Goal: Information Seeking & Learning: Learn about a topic

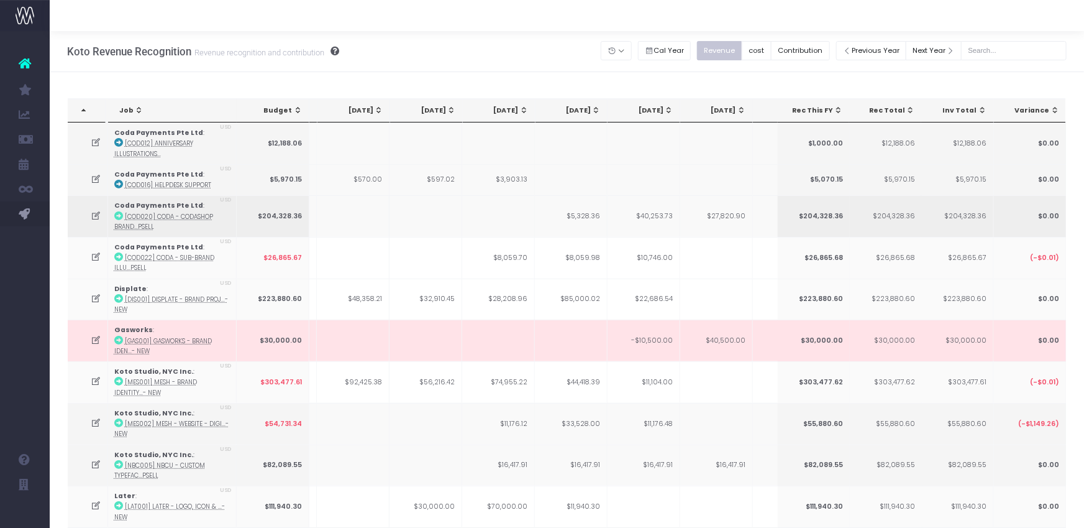
click at [570, 225] on td "$5,328.36" at bounding box center [571, 216] width 73 height 42
click at [93, 214] on icon at bounding box center [96, 216] width 11 height 11
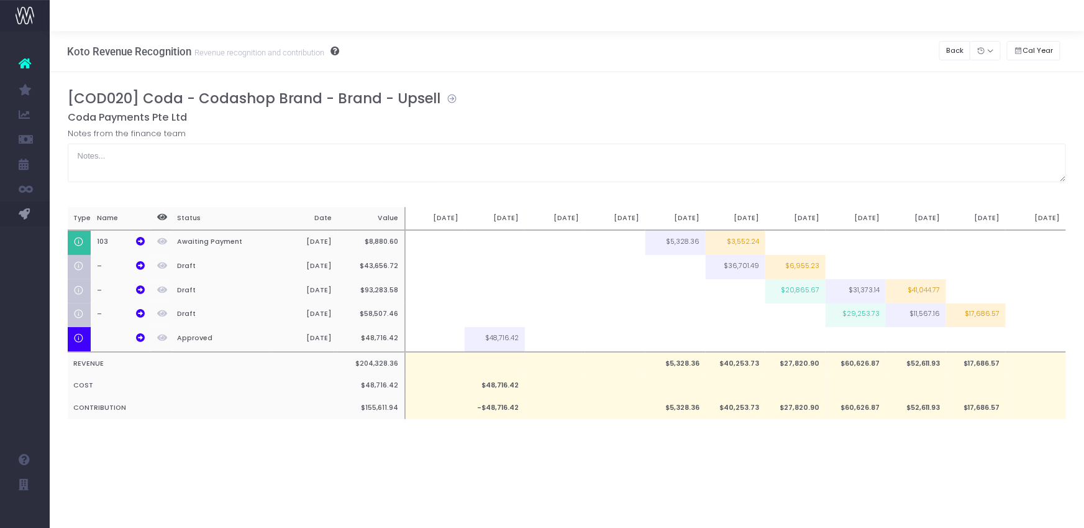
click at [447, 99] on icon at bounding box center [449, 97] width 17 height 14
click at [138, 240] on icon at bounding box center [140, 241] width 9 height 9
click at [951, 45] on button "Back" at bounding box center [955, 50] width 32 height 19
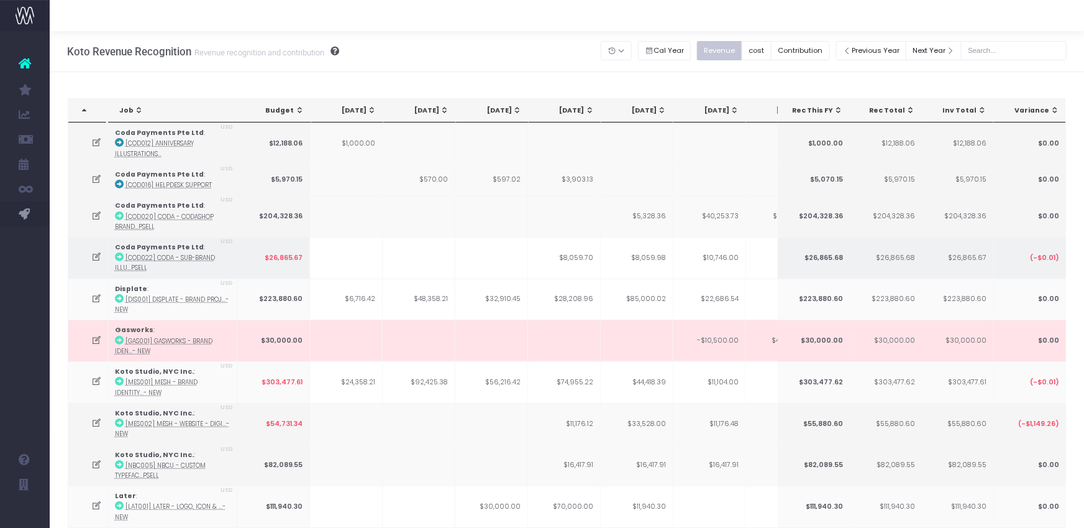
click at [96, 255] on icon at bounding box center [96, 257] width 11 height 11
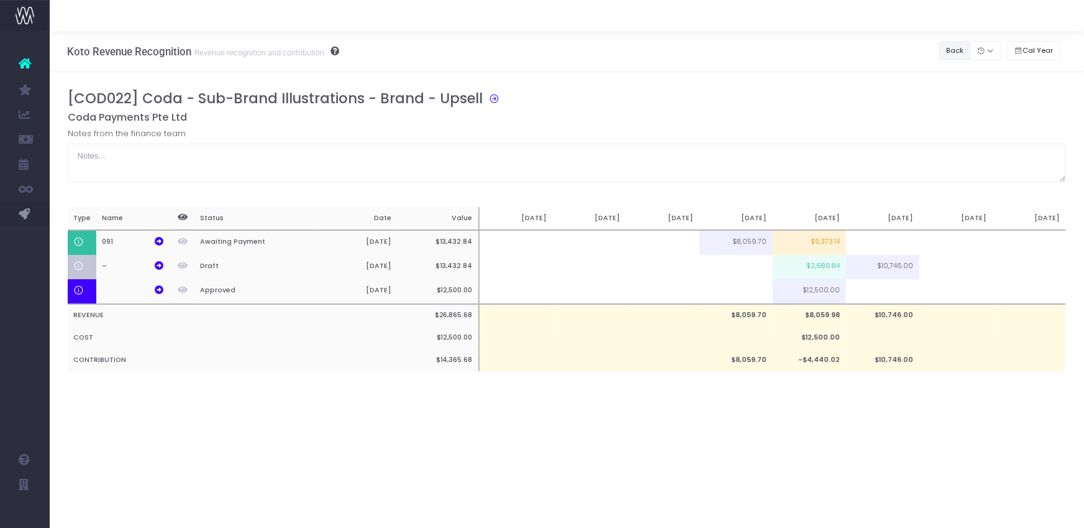
click at [958, 45] on button "Back" at bounding box center [955, 50] width 32 height 19
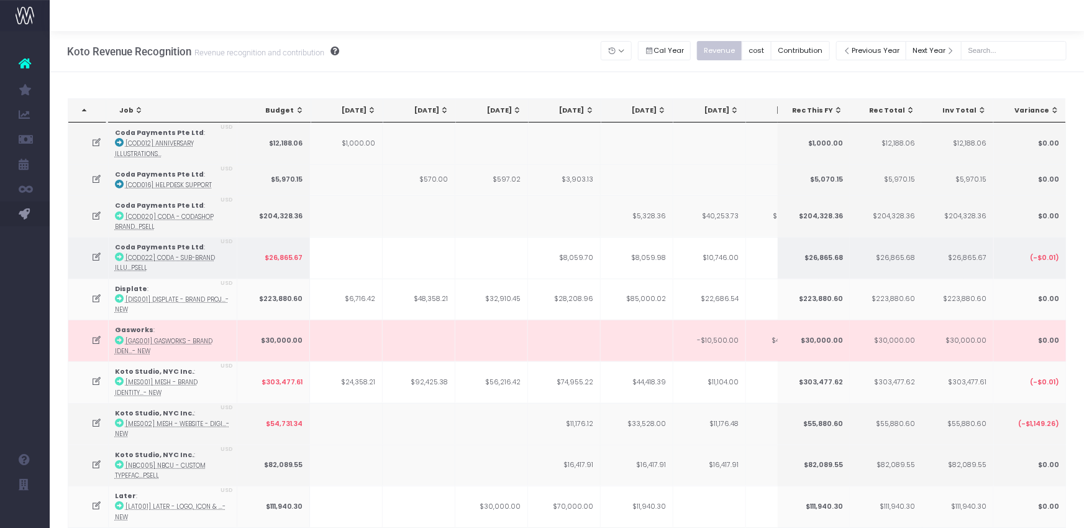
click at [636, 255] on td "$8,059.98" at bounding box center [637, 258] width 73 height 42
drag, startPoint x: 636, startPoint y: 255, endPoint x: 625, endPoint y: 263, distance: 13.7
click at [677, 255] on tr "Coda Payments Pte Ltd : [COD022] Coda - Sub-Brand Illu...psell USD $26,865.67 $…" at bounding box center [770, 258] width 1405 height 42
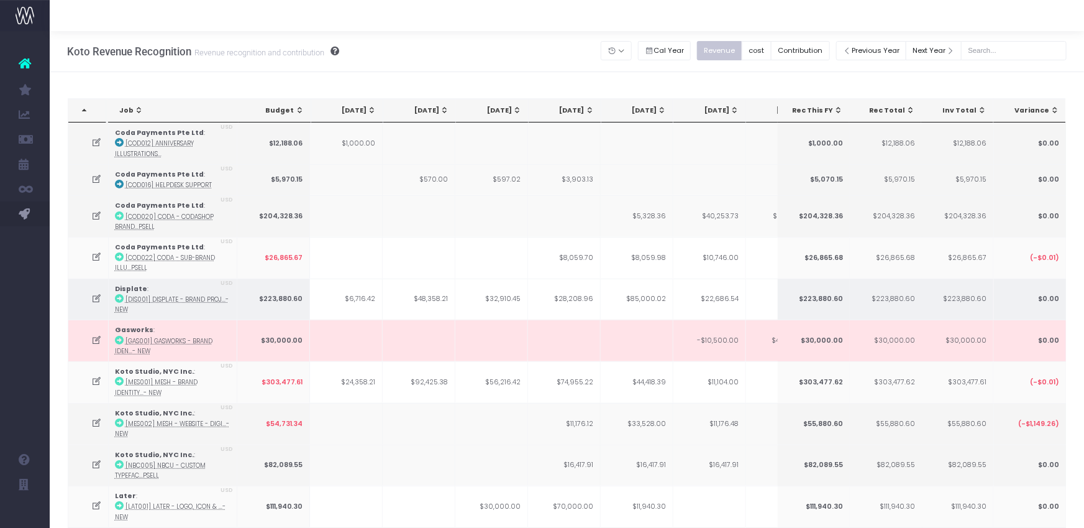
click at [98, 298] on icon at bounding box center [96, 298] width 11 height 11
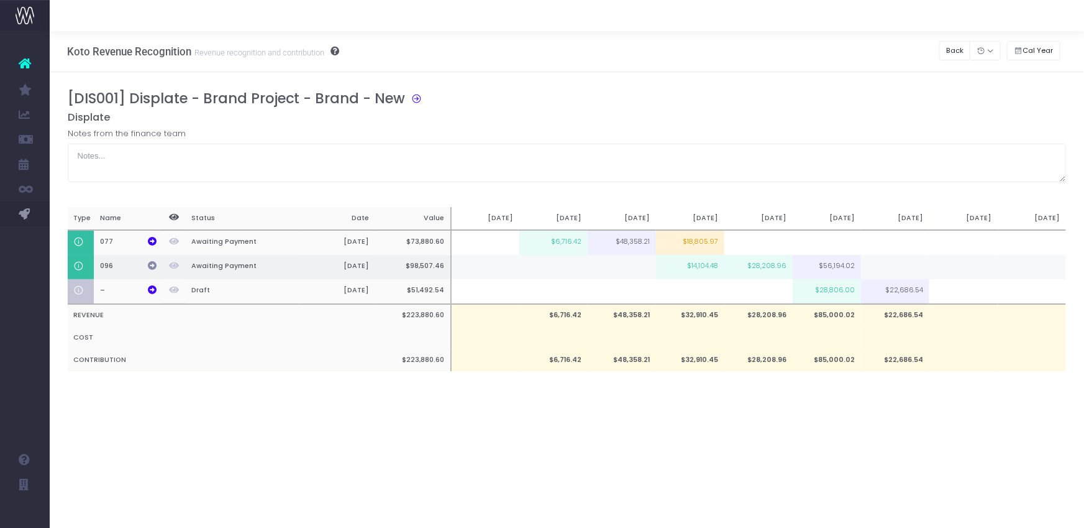
click at [150, 263] on icon at bounding box center [152, 265] width 9 height 9
click at [952, 50] on button "Back" at bounding box center [955, 50] width 32 height 19
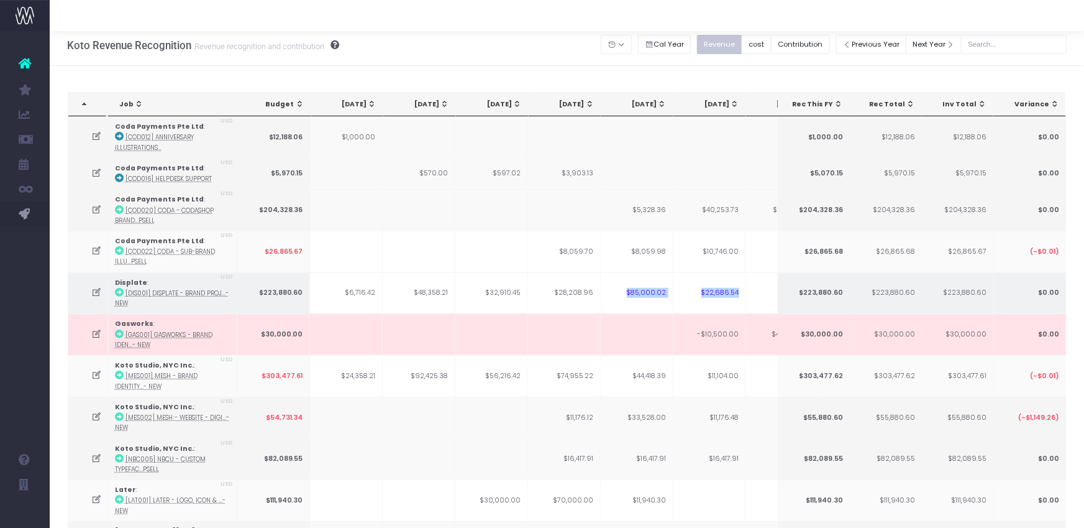
scroll to position [9, 0]
drag, startPoint x: 629, startPoint y: 299, endPoint x: 707, endPoint y: 305, distance: 78.5
click at [707, 305] on tr "Displate : [DIS001] Displate - Brand Proj...- New USD $223,880.60 $6,716.42 $48…" at bounding box center [770, 291] width 1405 height 42
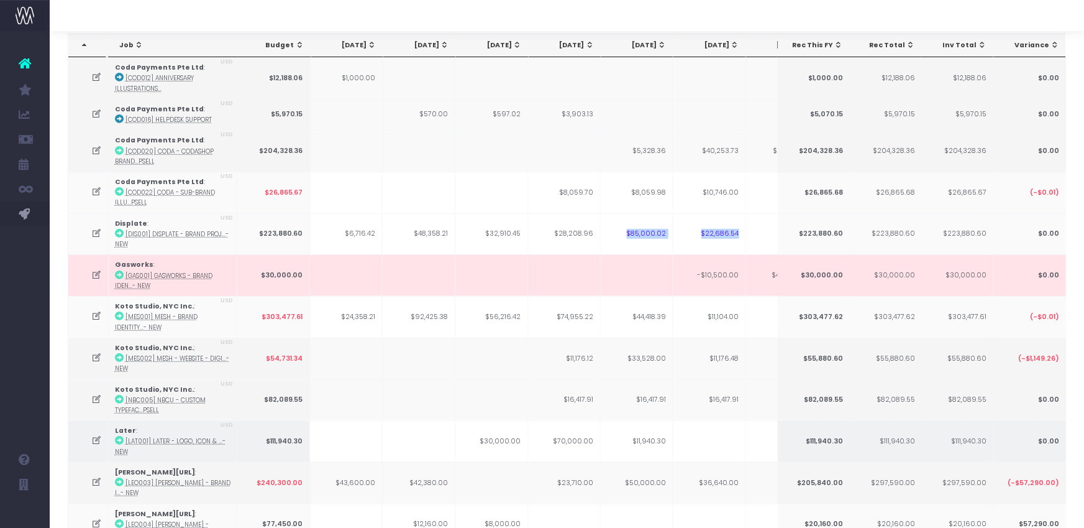
scroll to position [89, 0]
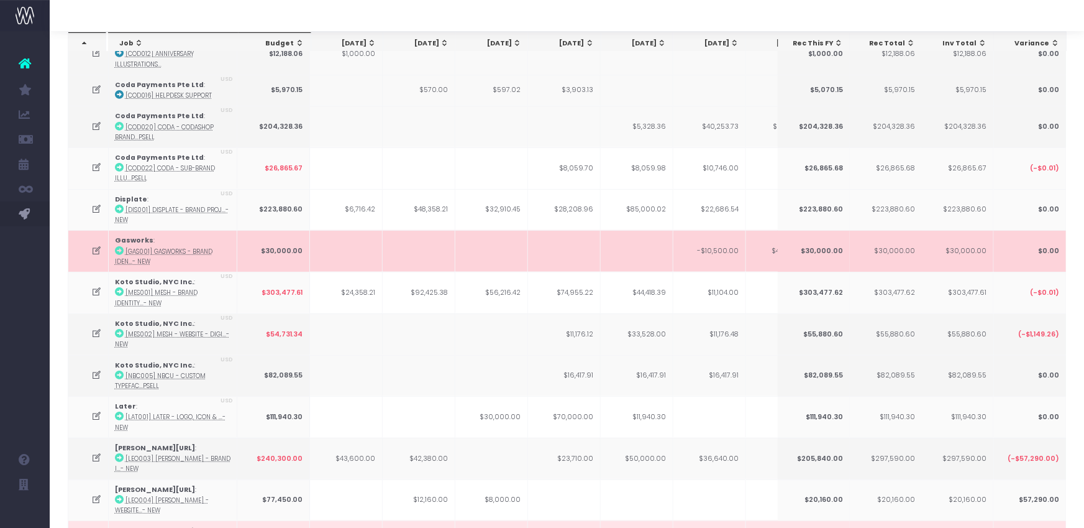
click at [93, 247] on icon at bounding box center [96, 250] width 11 height 11
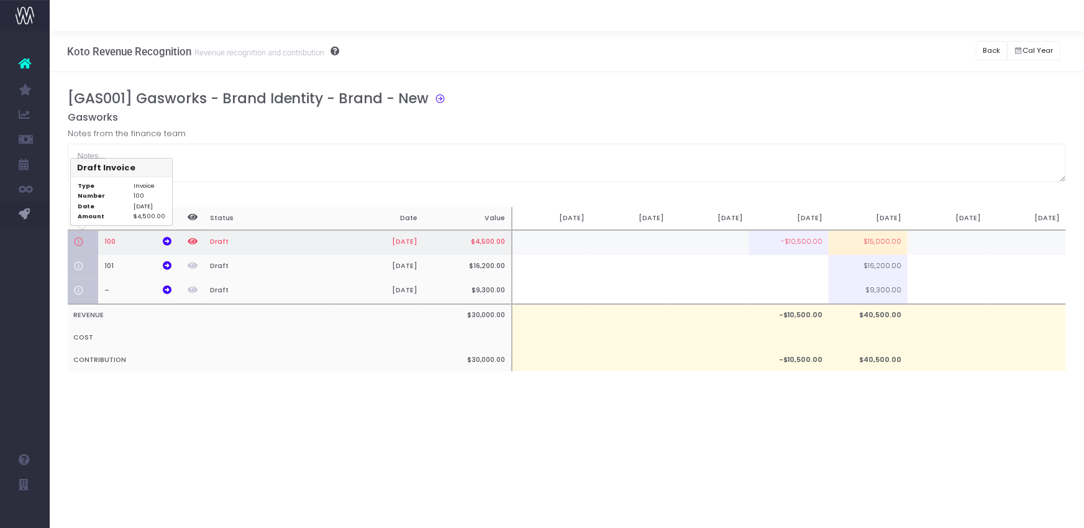
scroll to position [0, 0]
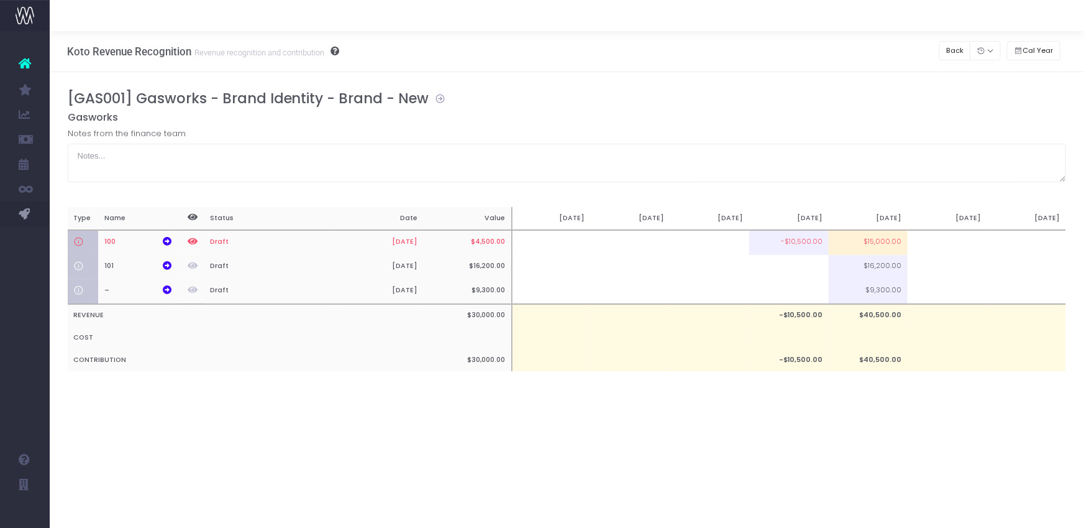
click at [435, 99] on icon at bounding box center [437, 97] width 17 height 14
click at [164, 240] on icon at bounding box center [167, 241] width 9 height 9
click at [880, 239] on td "$15,000.00" at bounding box center [868, 242] width 79 height 25
type input "$15,000.00"
click at [802, 107] on div "[GAS001] Gasworks - Brand Identity - Brand - New" at bounding box center [572, 100] width 1008 height 21
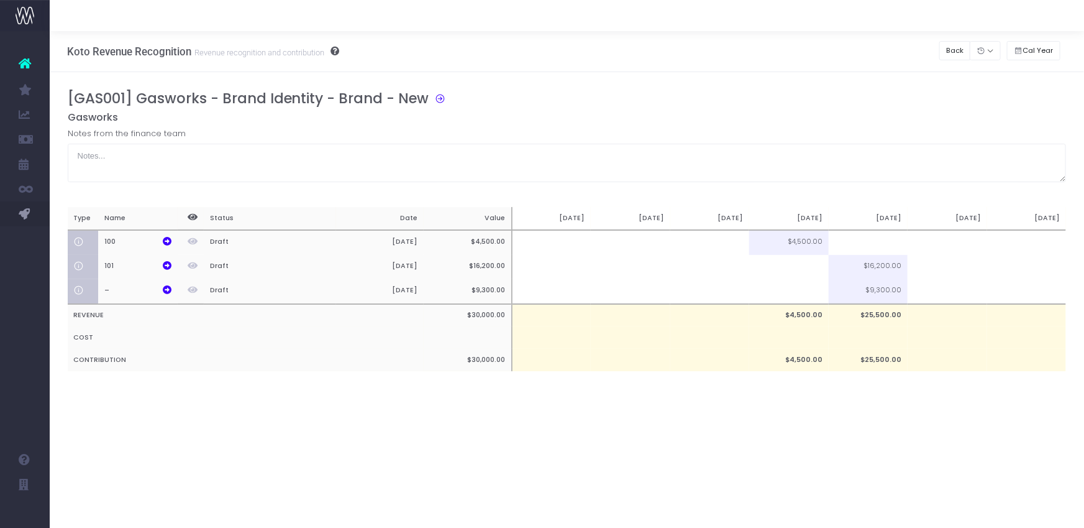
drag, startPoint x: 691, startPoint y: 104, endPoint x: 1012, endPoint y: 62, distance: 323.4
click at [695, 104] on div "[GAS001] Gasworks - Brand Identity - Brand - New" at bounding box center [572, 100] width 1008 height 21
click at [945, 53] on button "Back" at bounding box center [955, 50] width 32 height 19
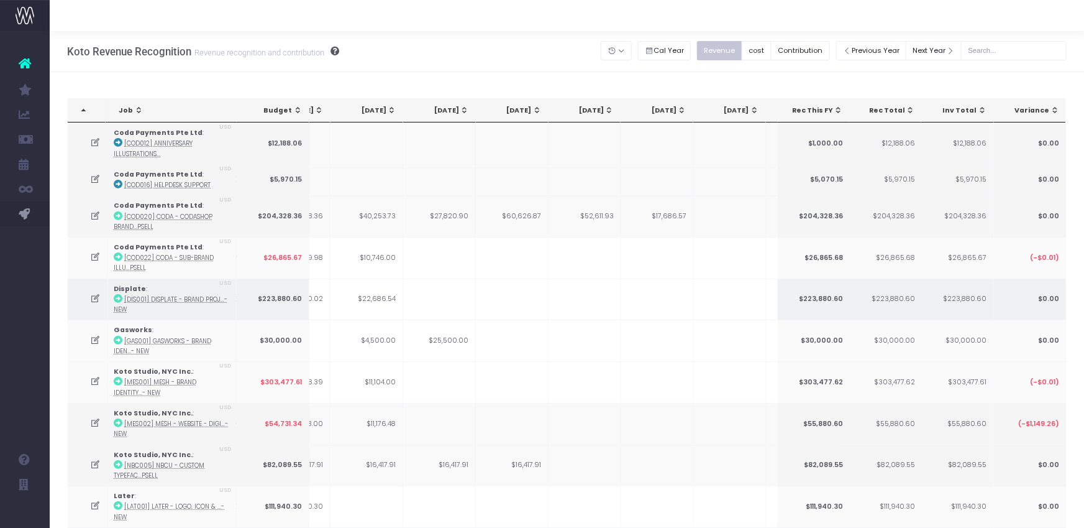
scroll to position [0, 299]
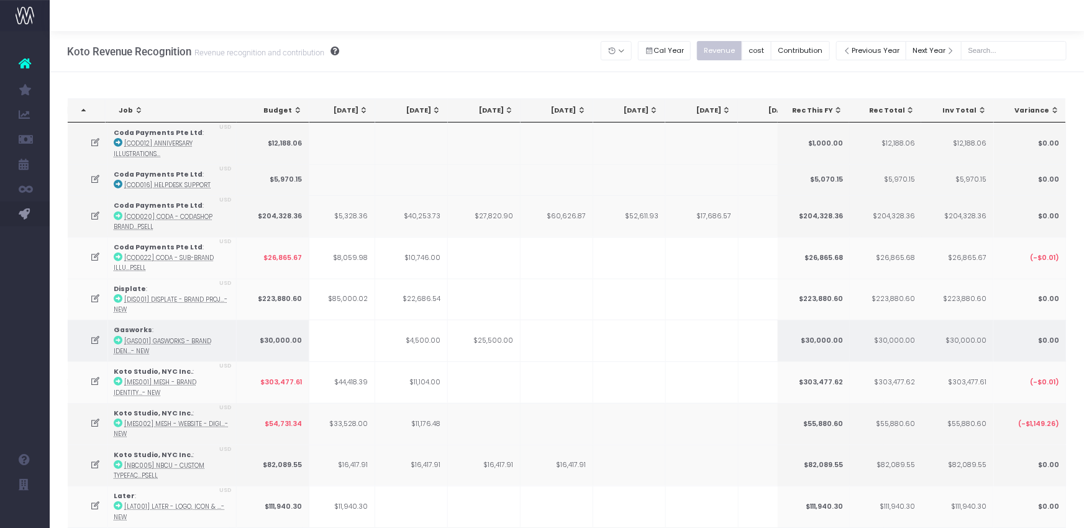
click at [359, 329] on td at bounding box center [339, 340] width 73 height 42
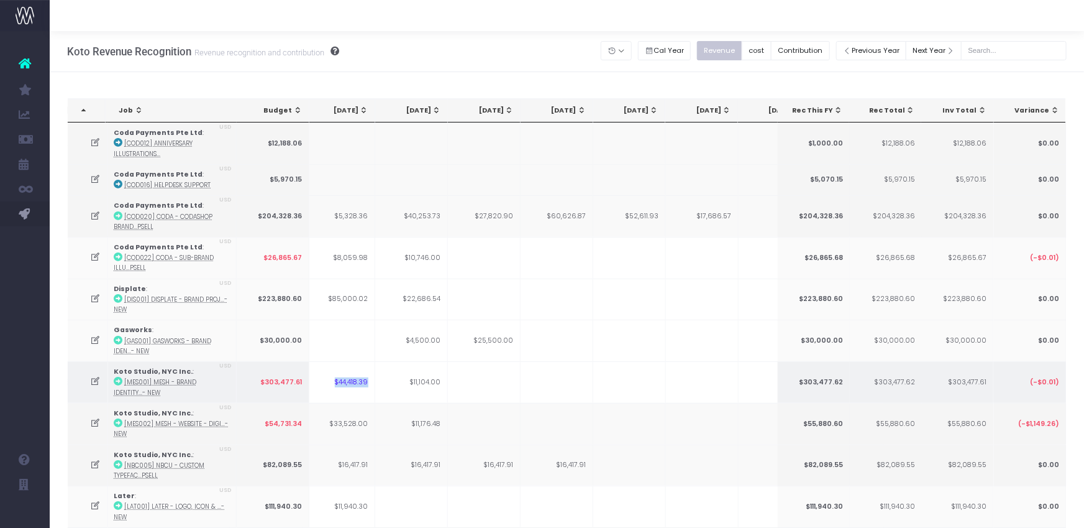
drag, startPoint x: 334, startPoint y: 380, endPoint x: 366, endPoint y: 380, distance: 31.7
click at [366, 380] on td "$44,418.39" at bounding box center [339, 382] width 73 height 42
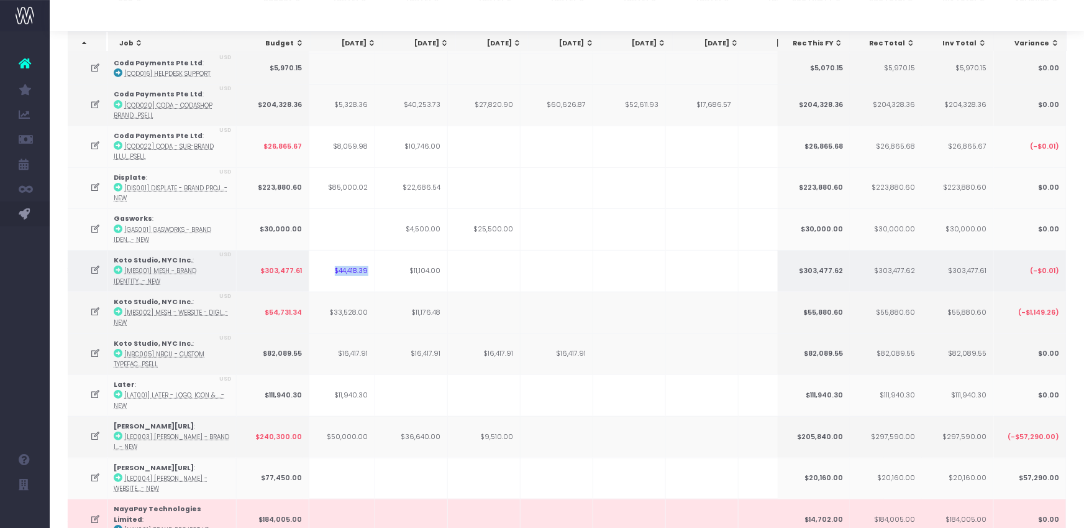
scroll to position [0, 298]
click at [96, 270] on icon at bounding box center [96, 270] width 11 height 11
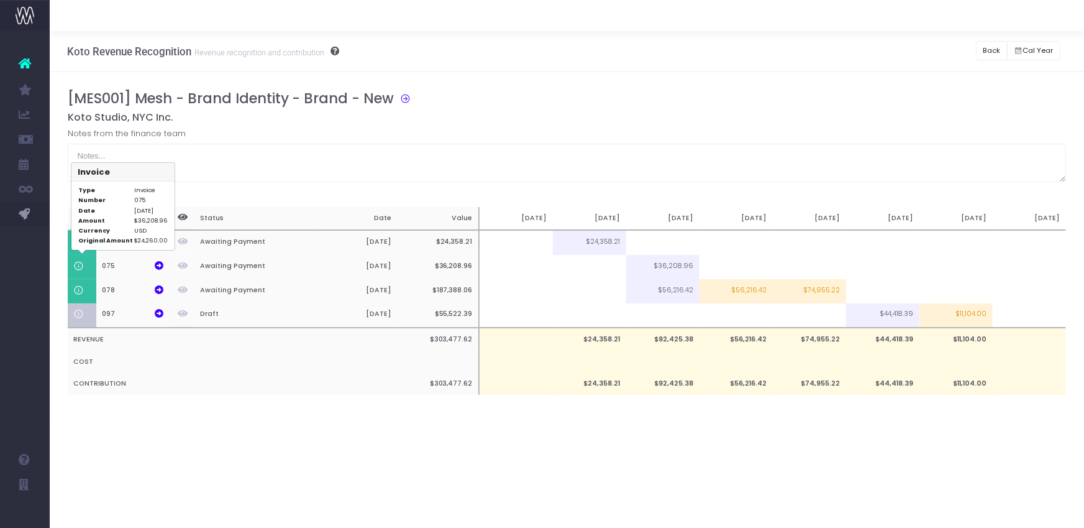
scroll to position [0, 0]
click at [949, 53] on button "Back" at bounding box center [955, 50] width 32 height 19
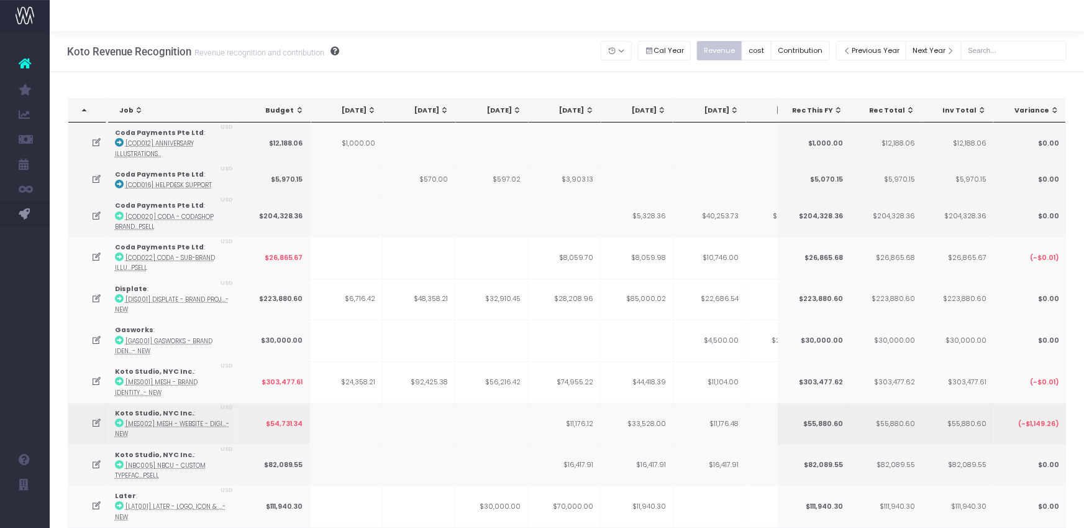
click at [96, 420] on icon at bounding box center [96, 423] width 11 height 11
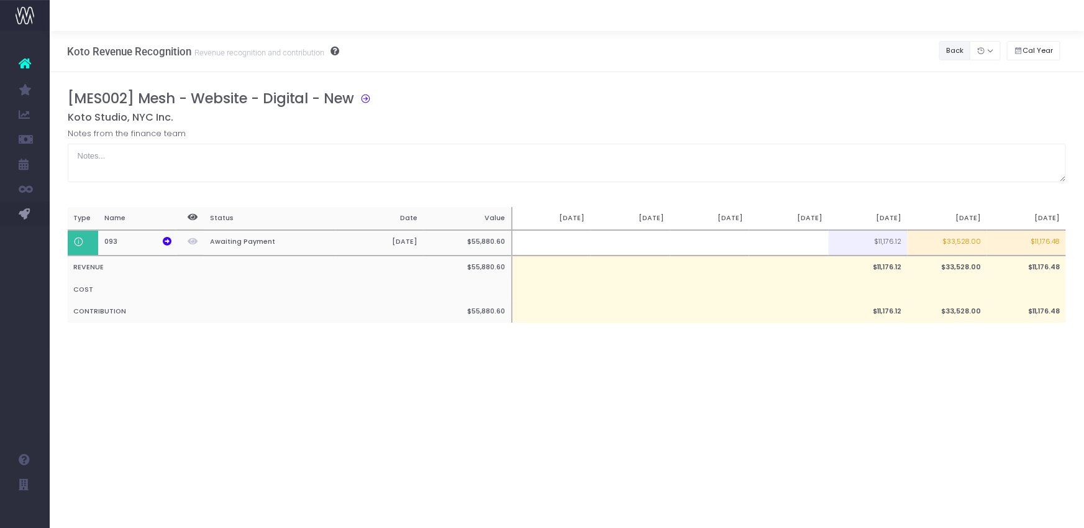
click at [953, 49] on button "Back" at bounding box center [955, 50] width 32 height 19
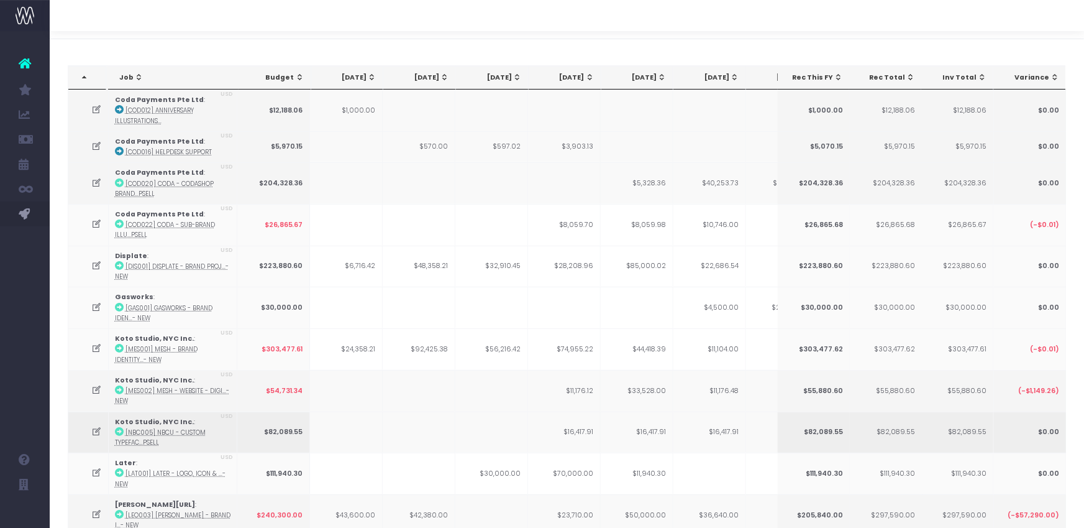
scroll to position [35, 0]
click at [94, 426] on icon at bounding box center [96, 429] width 11 height 11
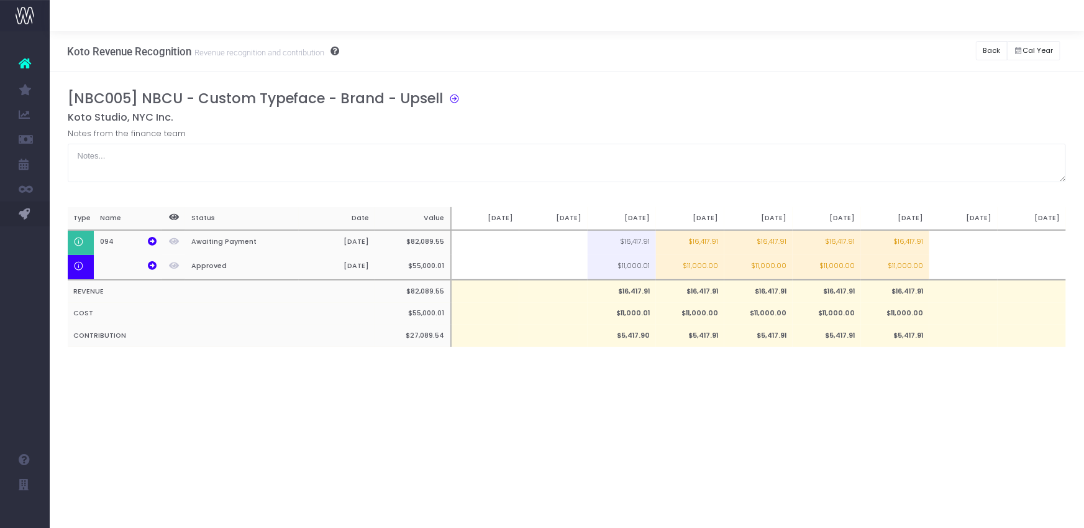
scroll to position [0, 0]
click at [955, 48] on button "Back" at bounding box center [955, 50] width 32 height 19
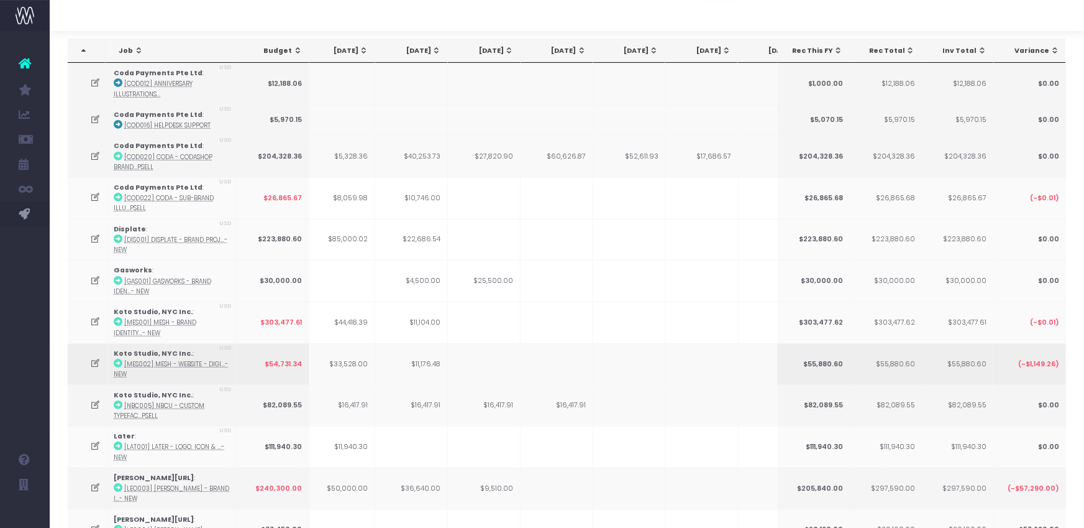
scroll to position [61, 0]
drag, startPoint x: 339, startPoint y: 401, endPoint x: 390, endPoint y: 400, distance: 51.6
click at [390, 400] on tr "Koto Studio, NYC Inc. : [NBC005] NBCU - Custom Typefac...psell USD $82,089.55 $…" at bounding box center [472, 404] width 1405 height 42
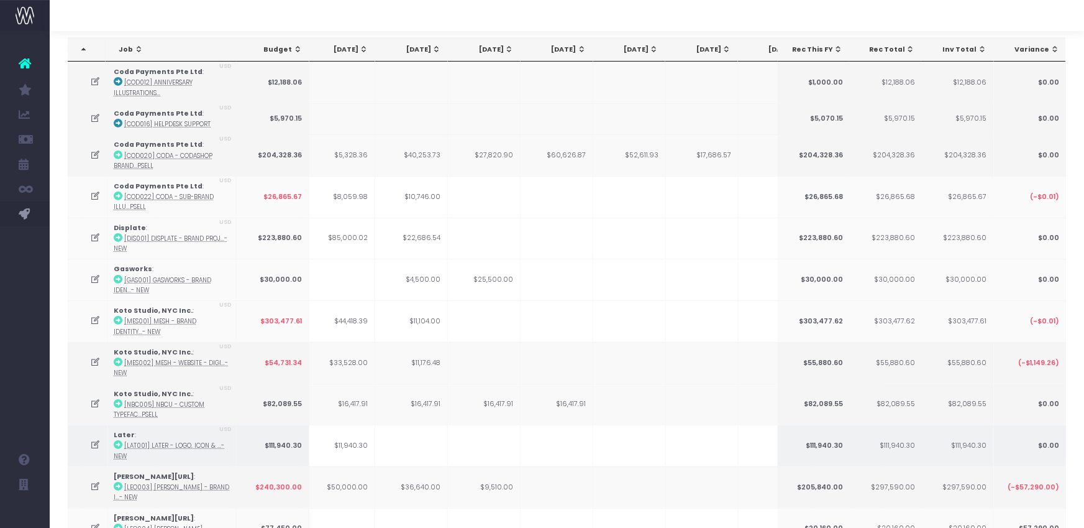
click at [94, 441] on icon at bounding box center [96, 444] width 11 height 11
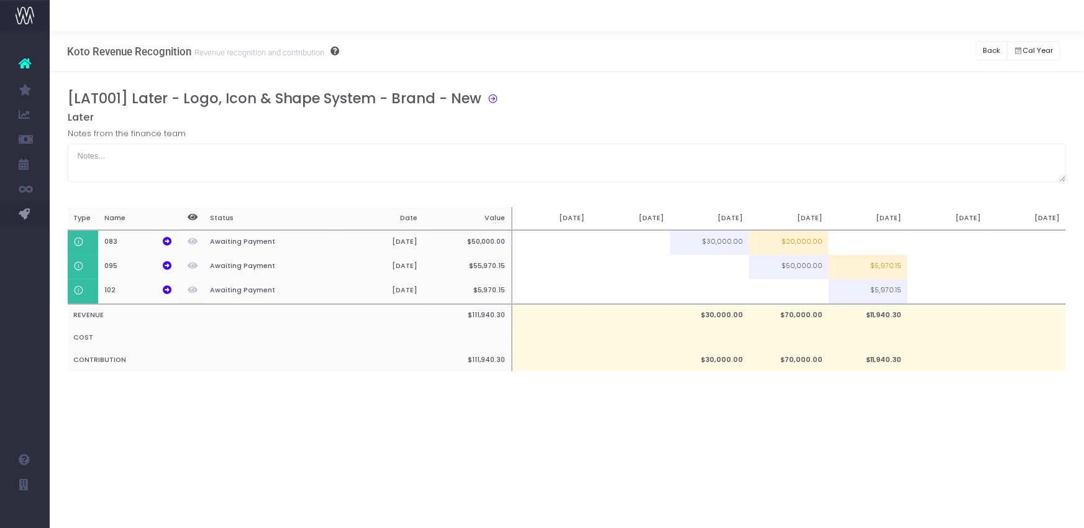
scroll to position [0, 0]
click at [952, 53] on button "Back" at bounding box center [955, 50] width 32 height 19
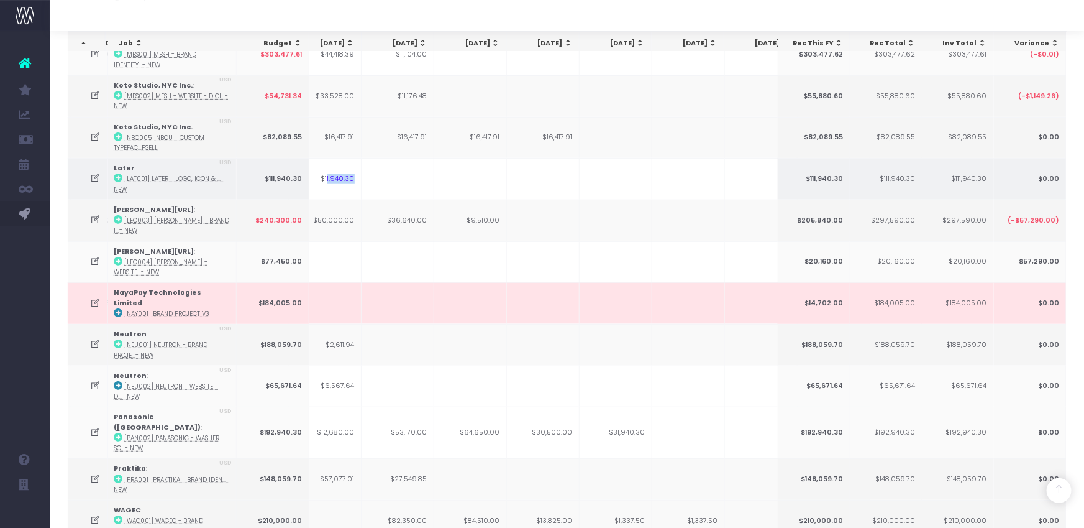
drag, startPoint x: 329, startPoint y: 174, endPoint x: 359, endPoint y: 173, distance: 29.9
click at [359, 173] on td "$11,940.30" at bounding box center [325, 179] width 73 height 42
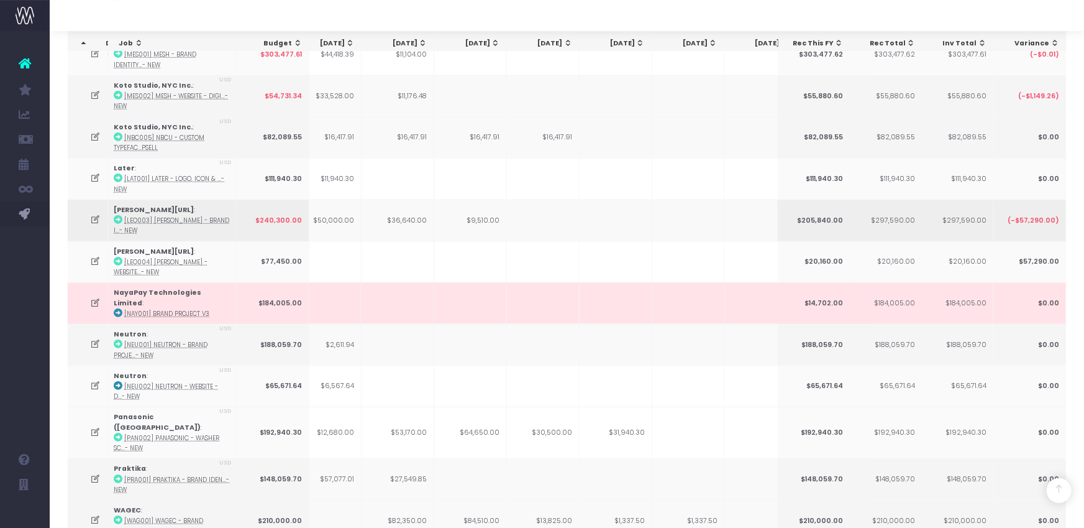
click at [98, 214] on icon at bounding box center [96, 219] width 11 height 11
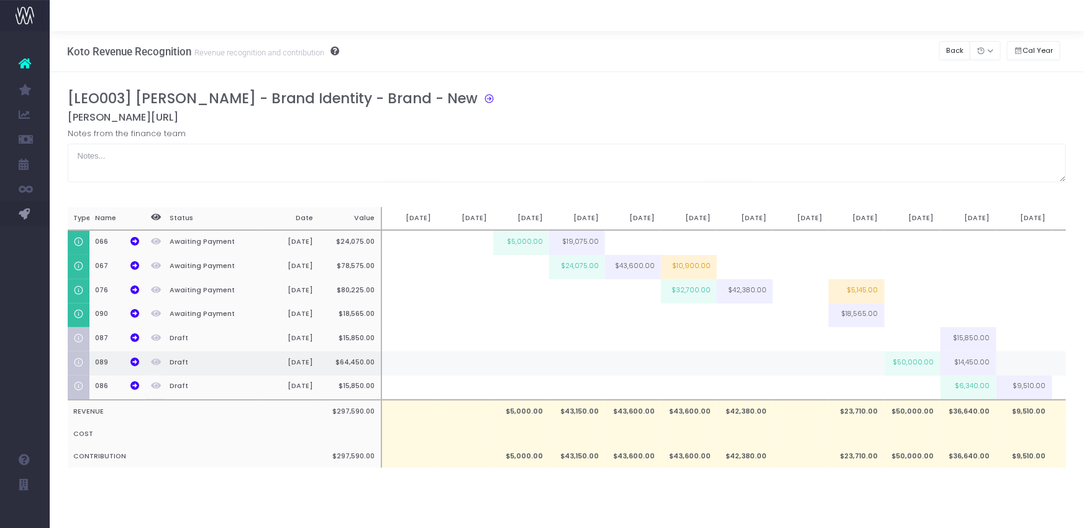
scroll to position [0, 41]
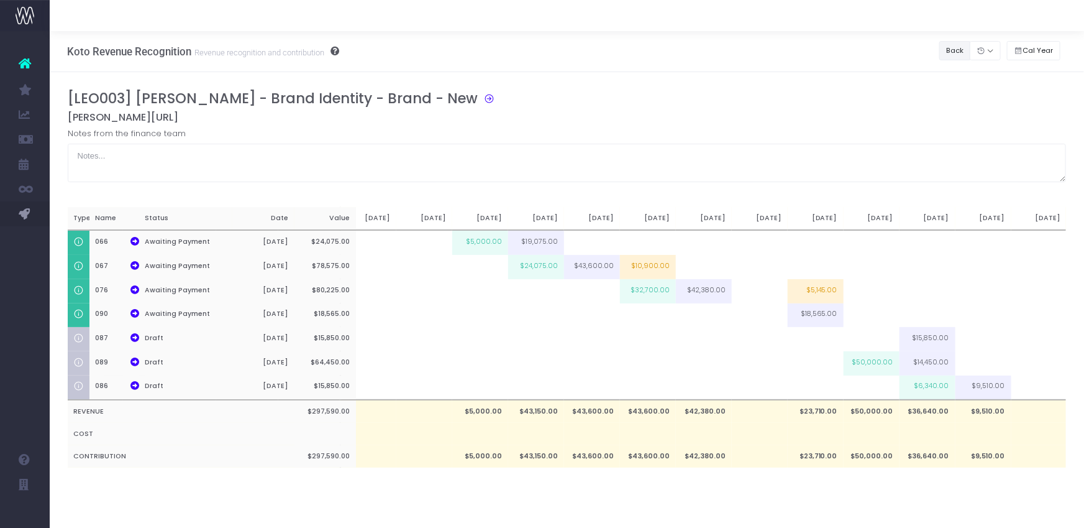
click at [957, 48] on button "Back" at bounding box center [955, 50] width 32 height 19
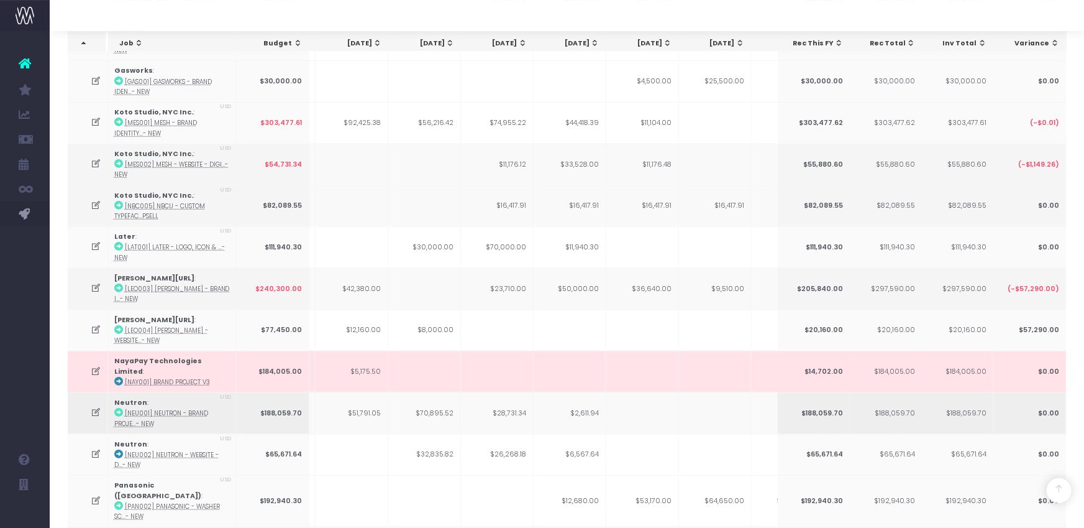
scroll to position [261, 0]
drag, startPoint x: 572, startPoint y: 391, endPoint x: 578, endPoint y: 396, distance: 8.4
click at [592, 395] on td "$2,611.94" at bounding box center [570, 411] width 73 height 42
click at [95, 405] on icon at bounding box center [96, 410] width 11 height 11
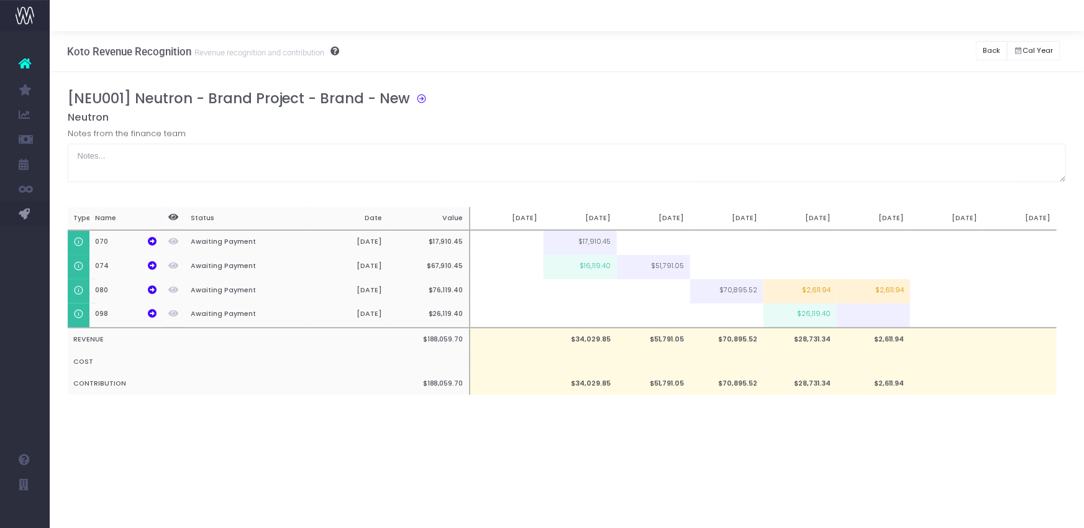
scroll to position [0, 9]
click at [956, 45] on button "Back" at bounding box center [955, 50] width 32 height 19
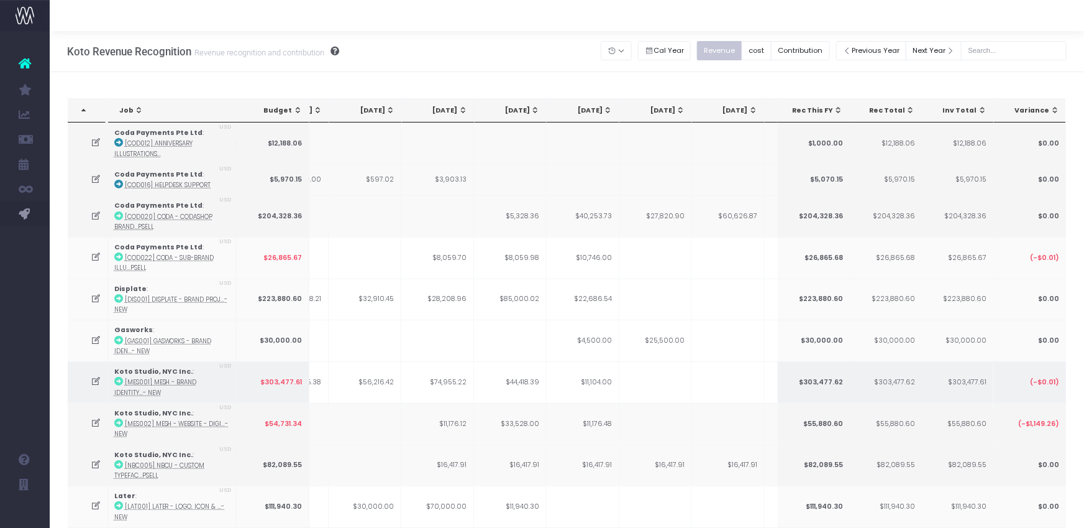
scroll to position [0, 156]
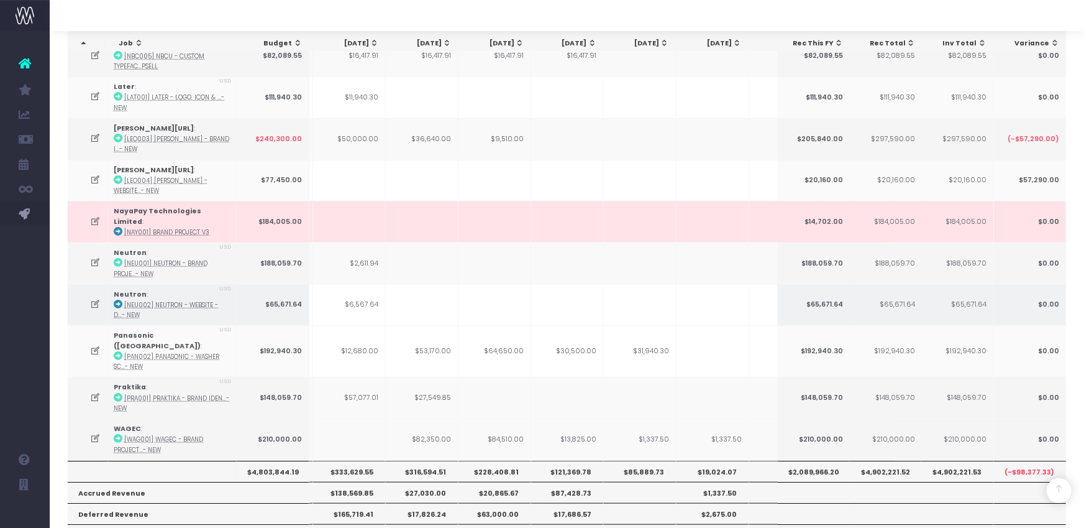
click at [91, 299] on icon at bounding box center [96, 304] width 11 height 11
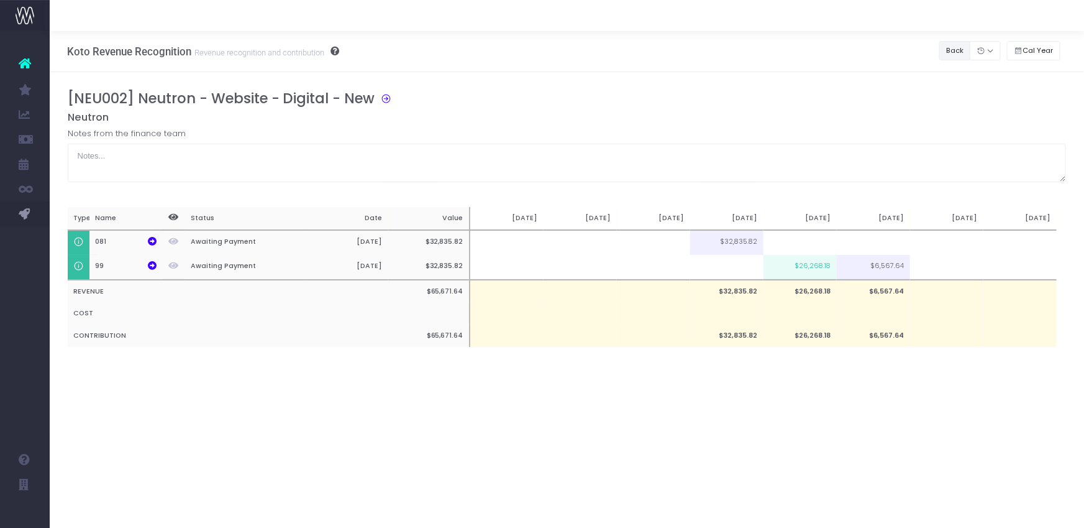
click at [955, 50] on button "Back" at bounding box center [955, 50] width 32 height 19
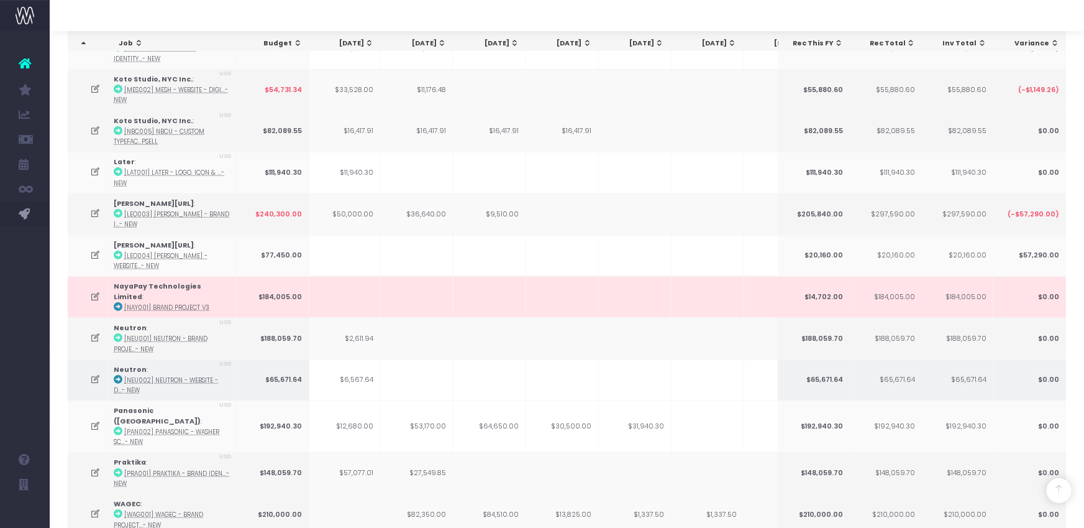
click at [349, 364] on td "$6,567.64" at bounding box center [344, 380] width 73 height 42
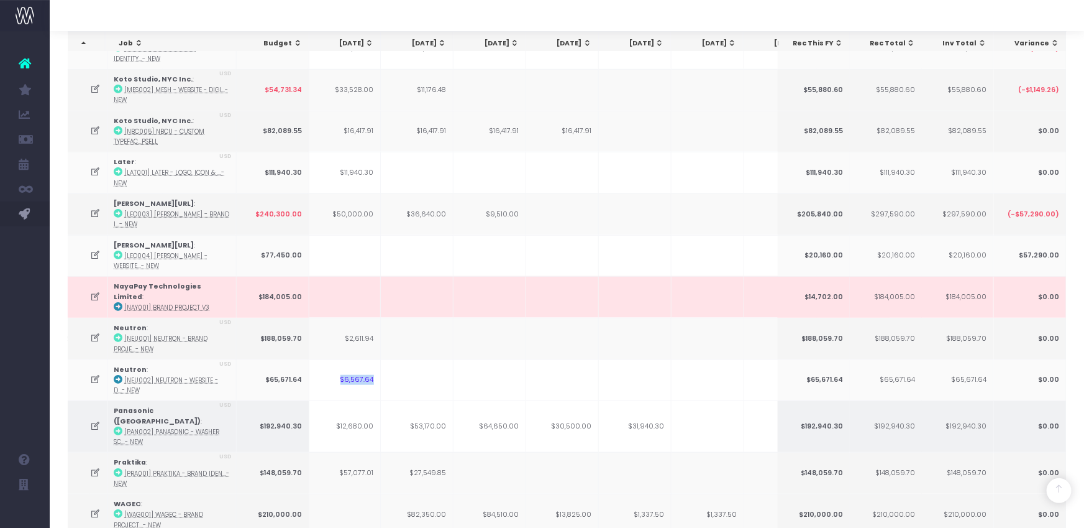
drag, startPoint x: 343, startPoint y: 361, endPoint x: 286, endPoint y: 388, distance: 63.1
click at [380, 362] on tr "Neutron : [NEU002] Neutron - Website - D...- New USD $65,671.64 $32,835.82 $26,…" at bounding box center [478, 380] width 1405 height 42
click at [96, 421] on icon at bounding box center [96, 426] width 11 height 11
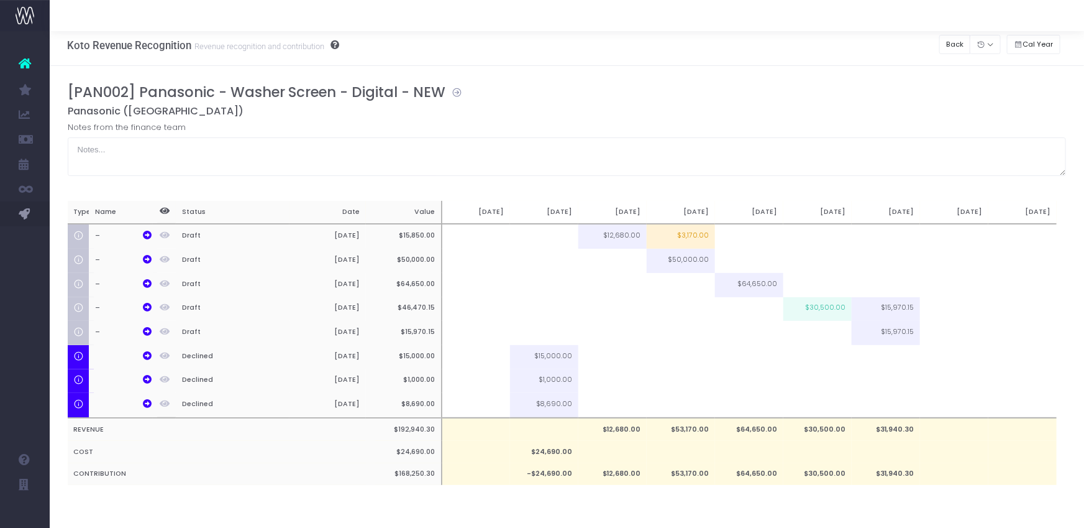
scroll to position [1, 0]
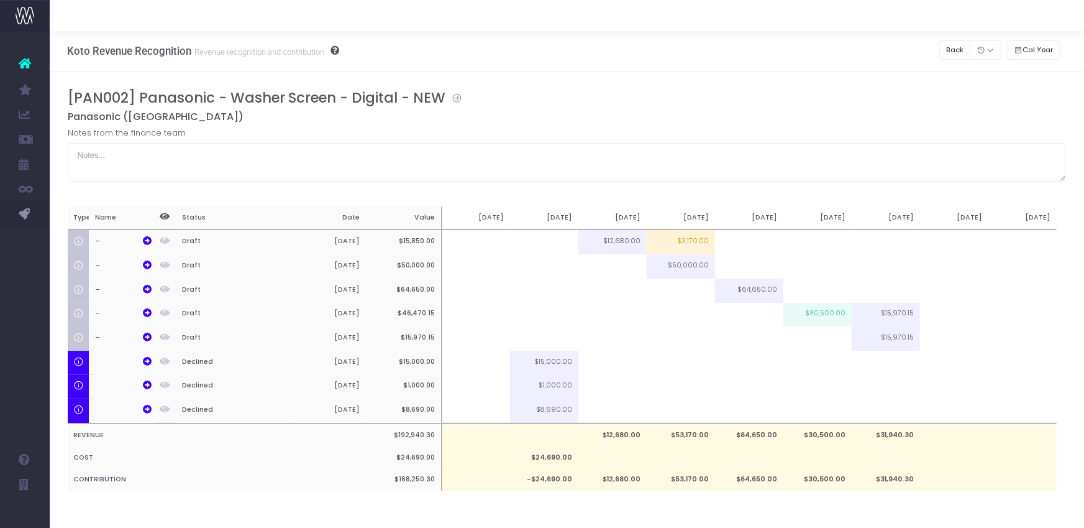
click at [461, 91] on icon at bounding box center [454, 96] width 17 height 14
click at [954, 55] on button "Back" at bounding box center [955, 50] width 32 height 19
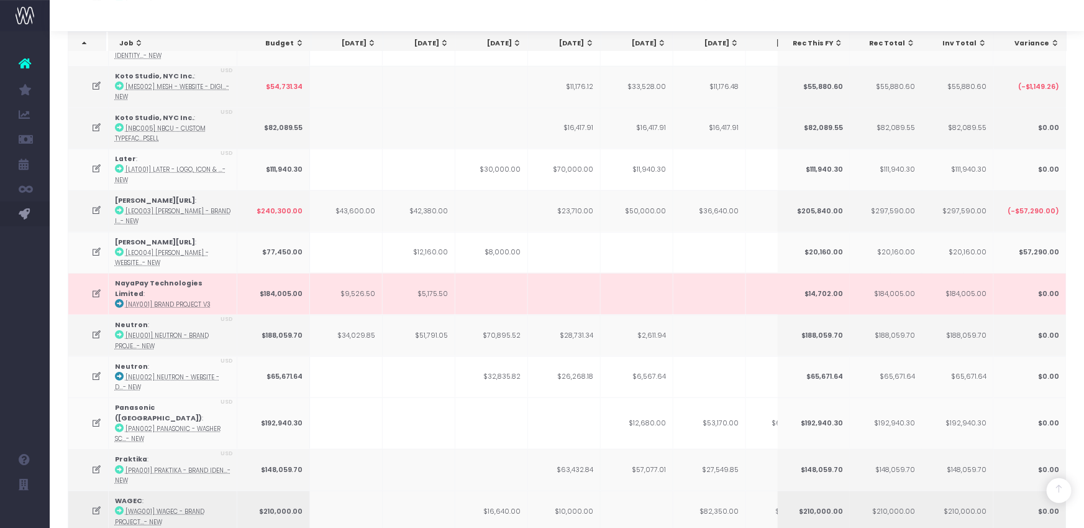
scroll to position [331, 0]
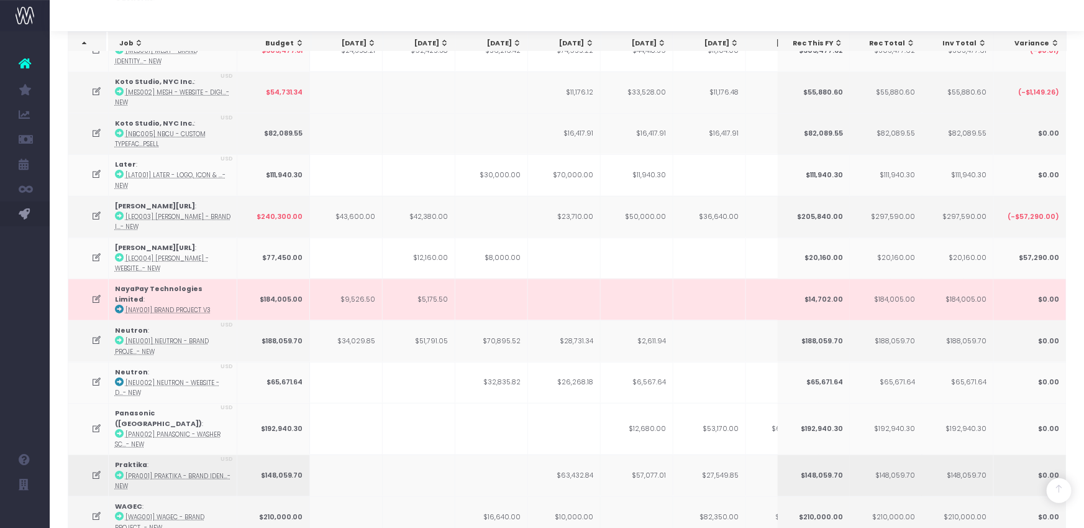
click at [96, 470] on icon at bounding box center [96, 475] width 11 height 11
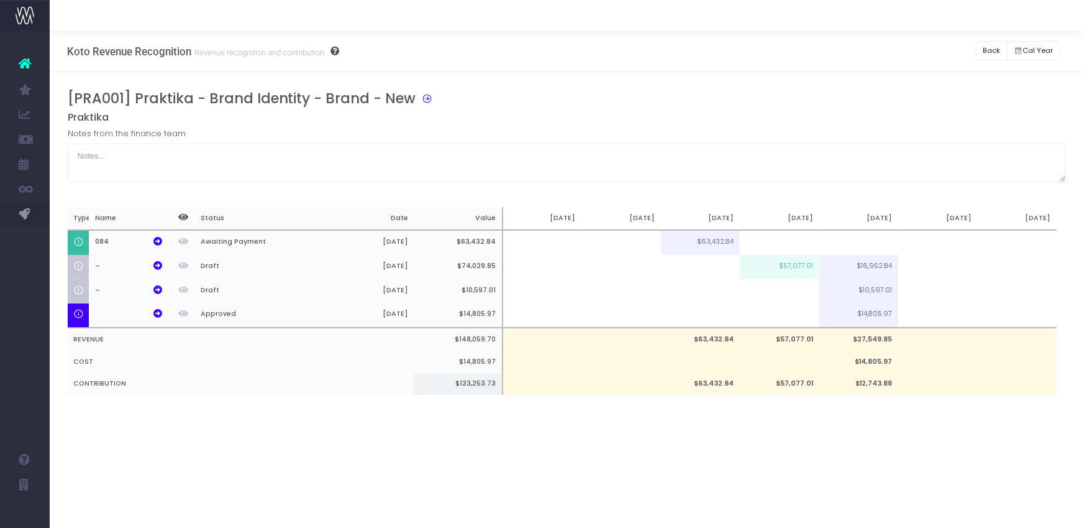
scroll to position [0, 0]
click at [958, 50] on button "Back" at bounding box center [955, 50] width 32 height 19
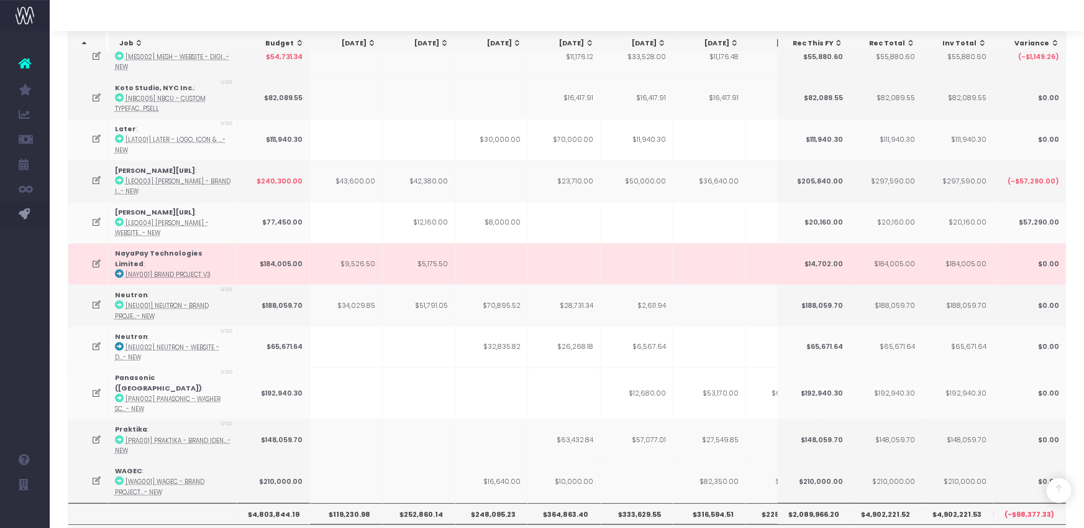
scroll to position [447, 0]
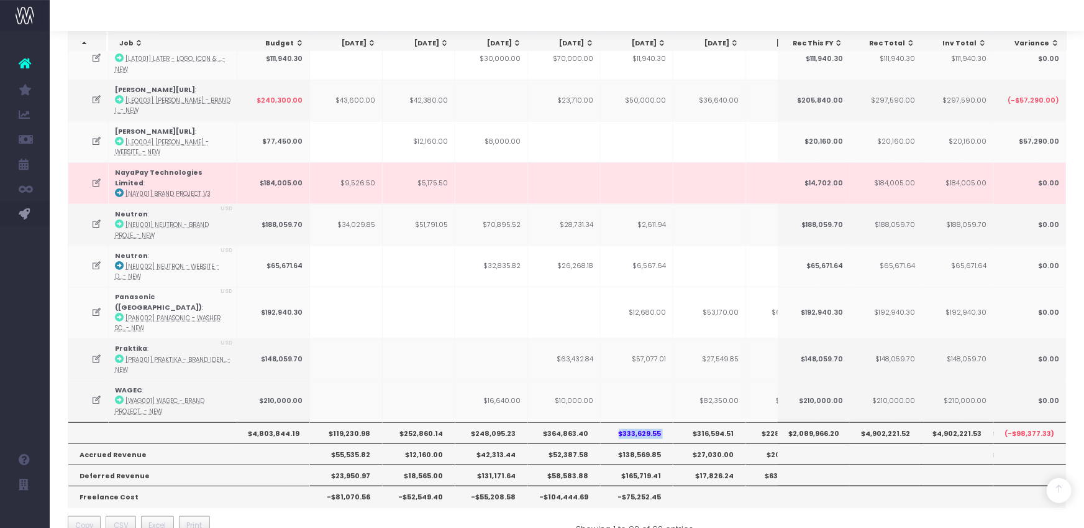
drag, startPoint x: 612, startPoint y: 403, endPoint x: 688, endPoint y: 409, distance: 76.0
click at [688, 422] on tr "$4,803,844.19 $119,230.98 $252,860.14 $248,095.23 $364,863.40 $333,629.55 $316,…" at bounding box center [770, 432] width 1405 height 21
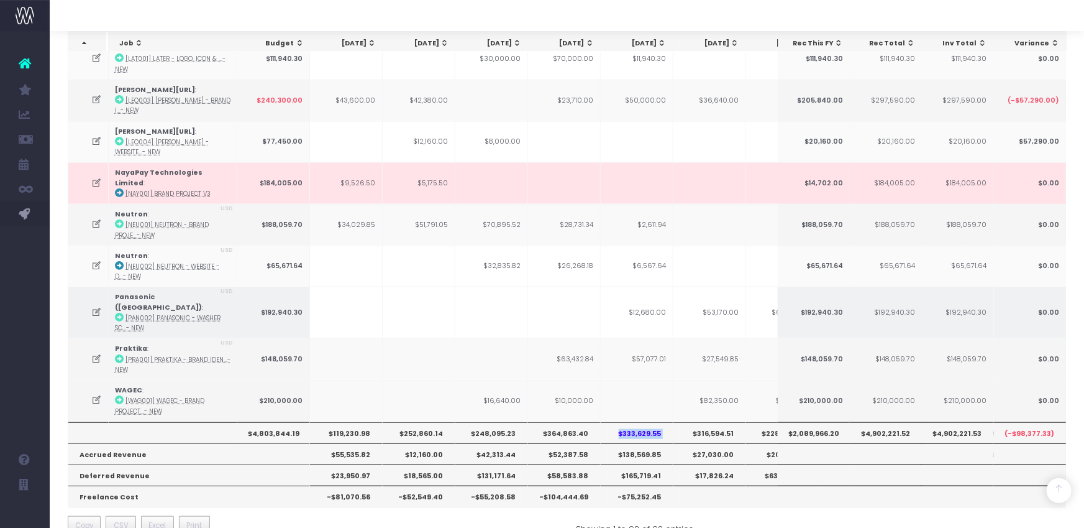
scroll to position [0, 0]
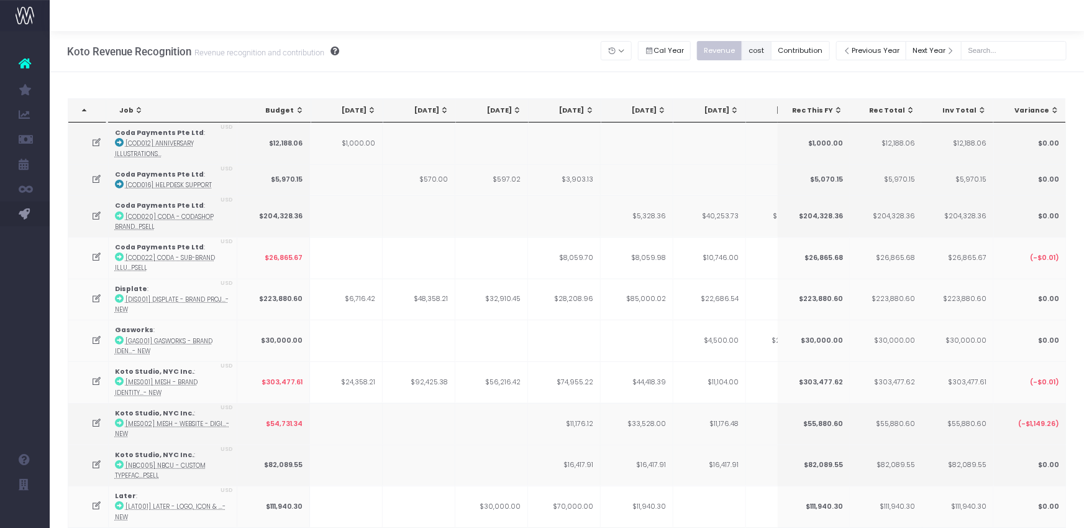
click at [772, 48] on button "cost" at bounding box center [757, 50] width 30 height 19
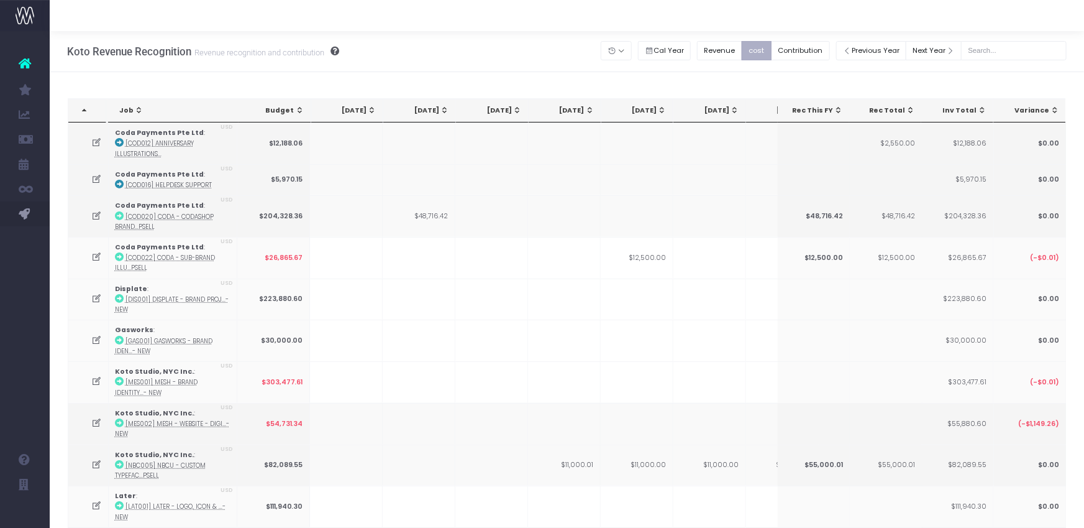
click at [772, 49] on button "cost" at bounding box center [757, 50] width 30 height 19
click at [99, 211] on icon at bounding box center [96, 216] width 11 height 11
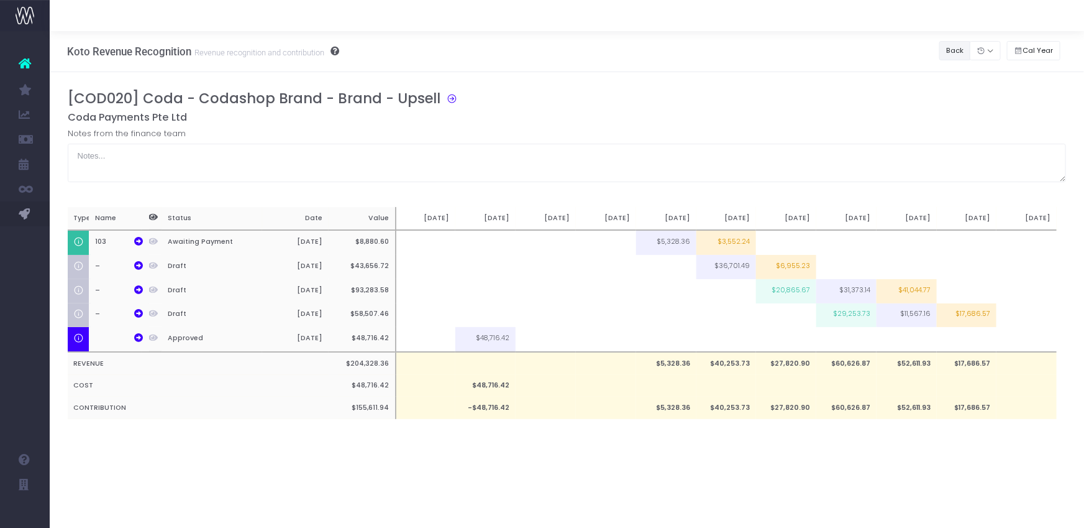
click at [949, 52] on button "Back" at bounding box center [955, 50] width 32 height 19
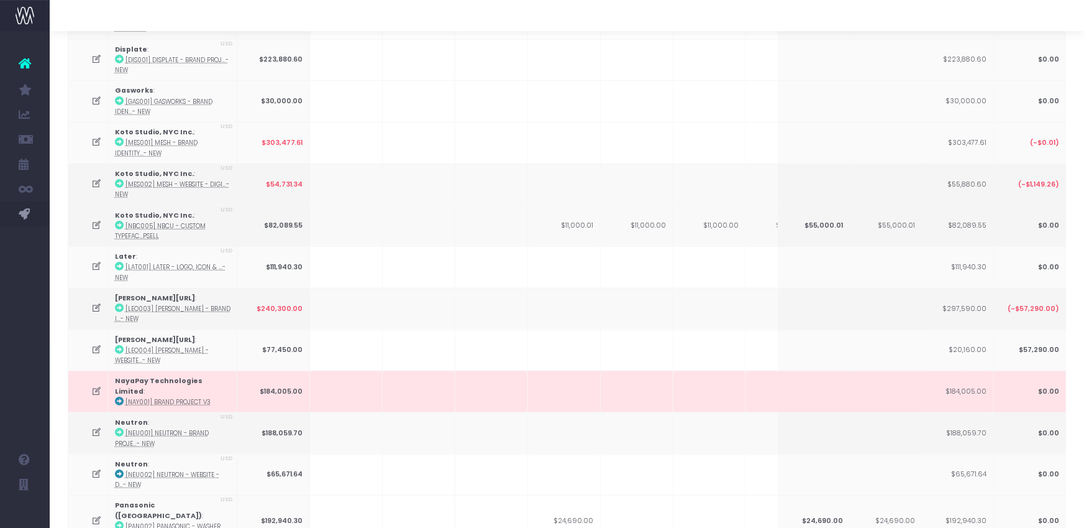
scroll to position [447, 0]
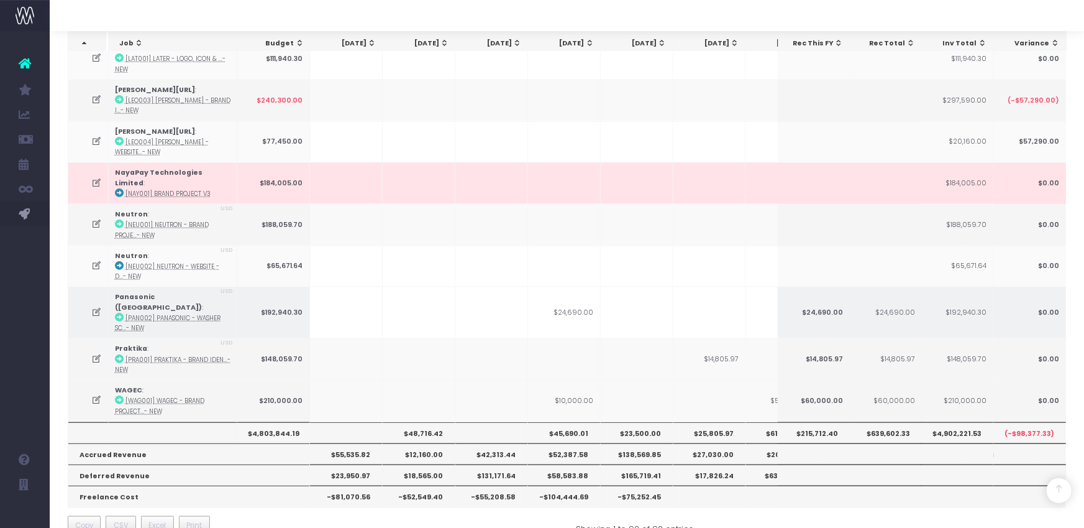
click at [98, 307] on icon at bounding box center [96, 312] width 11 height 11
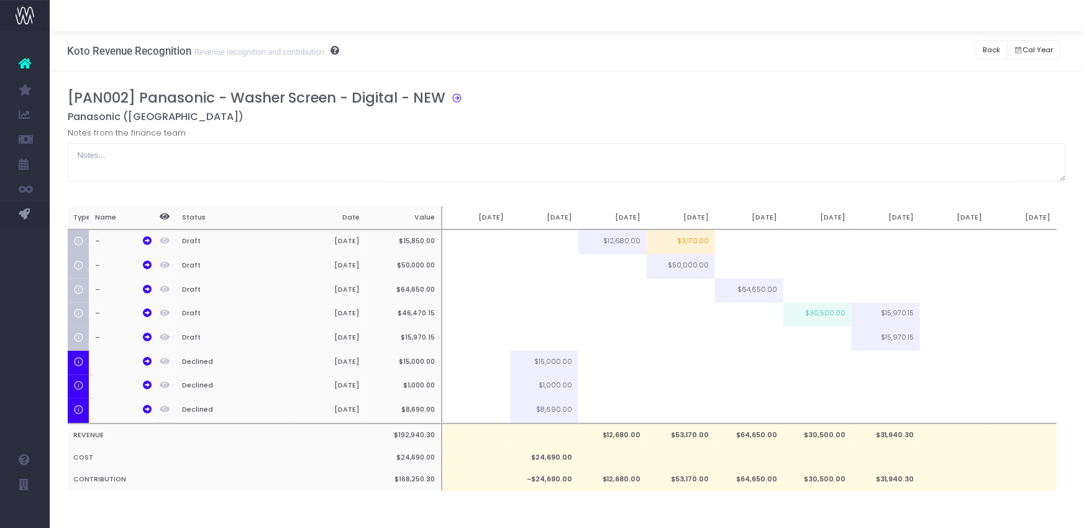
scroll to position [0, 0]
click at [856, 71] on div "Koto Revenue Recognition Revenue recognition and contribution Back Hide history…" at bounding box center [567, 51] width 1035 height 41
click at [960, 53] on button "Back" at bounding box center [955, 50] width 32 height 19
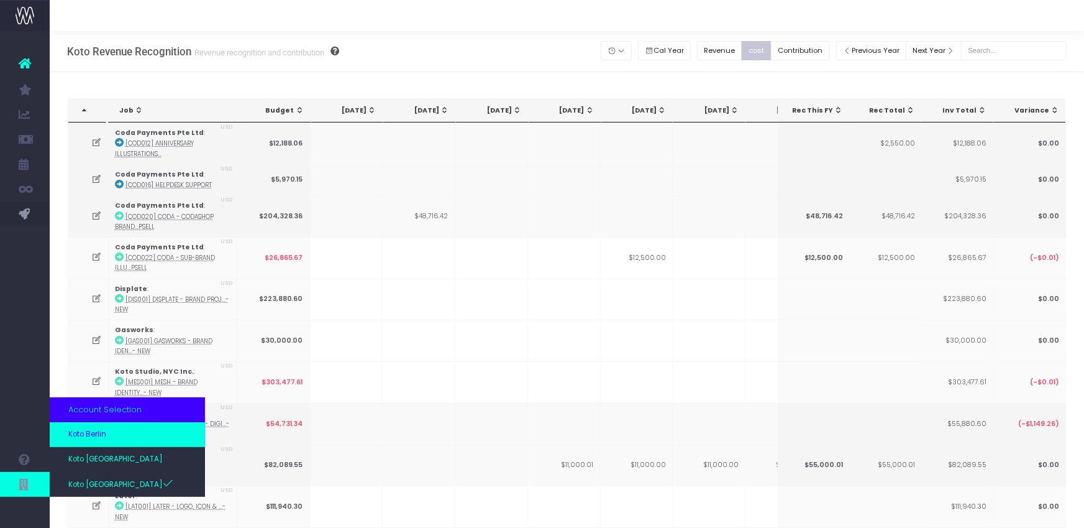
click at [117, 433] on link "Koto Berlin" at bounding box center [127, 434] width 155 height 25
